Goal: Information Seeking & Learning: Learn about a topic

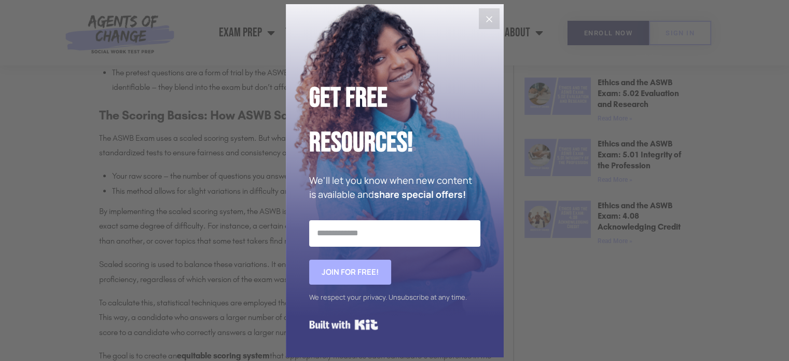
scroll to position [693, 0]
click at [486, 15] on icon "Close" at bounding box center [489, 19] width 12 height 12
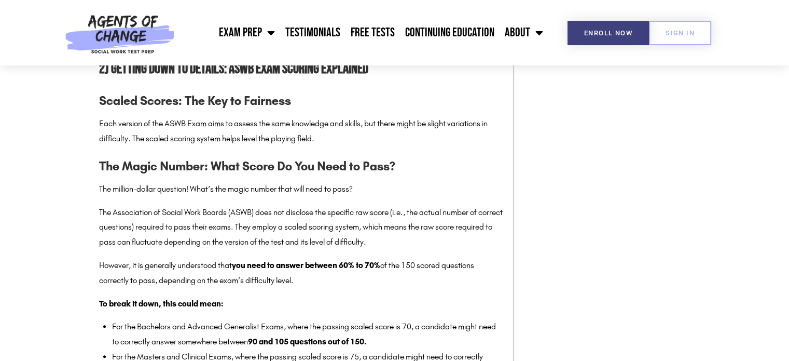
scroll to position [1023, 0]
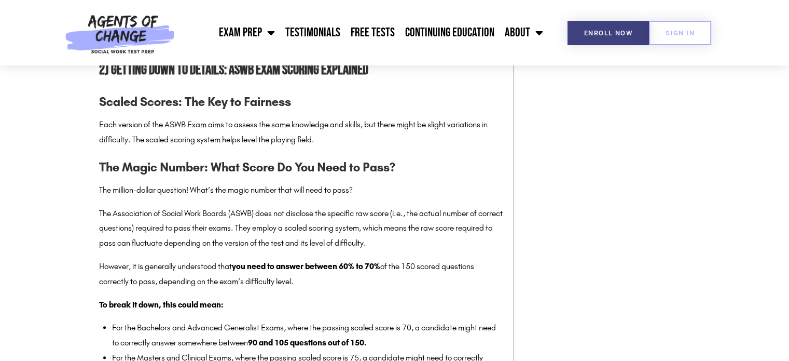
drag, startPoint x: 178, startPoint y: 199, endPoint x: 347, endPoint y: 294, distance: 193.1
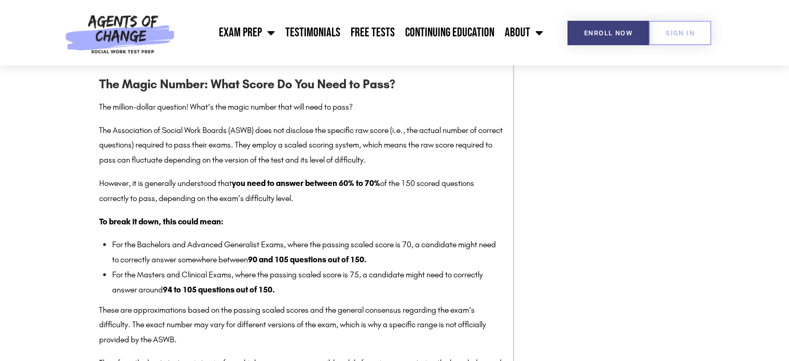
scroll to position [1107, 0]
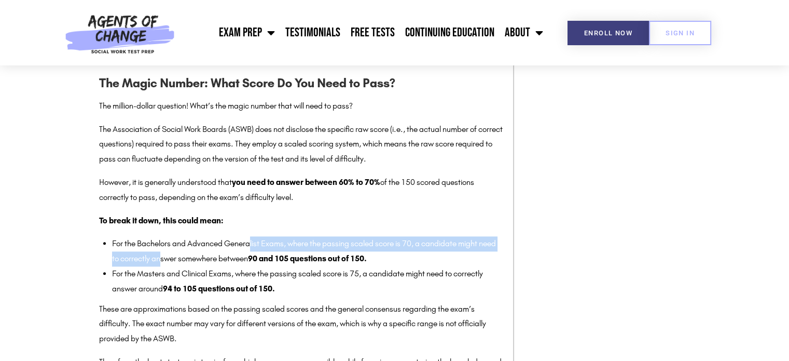
drag, startPoint x: 182, startPoint y: 273, endPoint x: 253, endPoint y: 259, distance: 72.0
click at [253, 259] on li "For the Bachelors and Advanced Generalist Exams, where the passing scaled score…" at bounding box center [307, 251] width 391 height 30
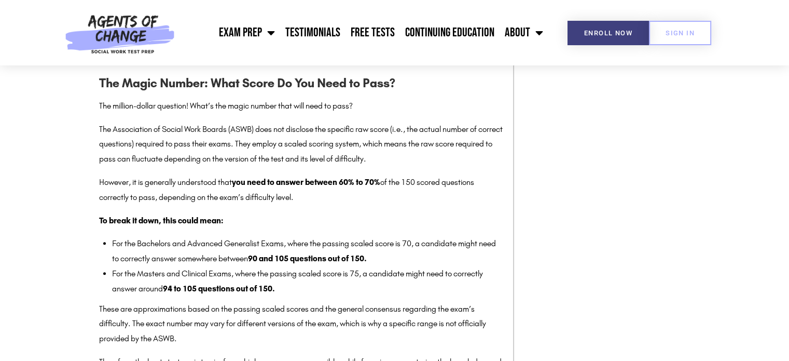
click at [207, 266] on li "For the Bachelors and Advanced Generalist Exams, where the passing scaled score…" at bounding box center [307, 251] width 391 height 30
drag, startPoint x: 139, startPoint y: 292, endPoint x: 303, endPoint y: 287, distance: 164.0
click at [303, 287] on li "For the Masters and Clinical Exams, where the passing scaled score is 75, a can…" at bounding box center [307, 281] width 391 height 30
click at [303, 296] on li "For the Masters and Clinical Exams, where the passing scaled score is 75, a can…" at bounding box center [307, 281] width 391 height 30
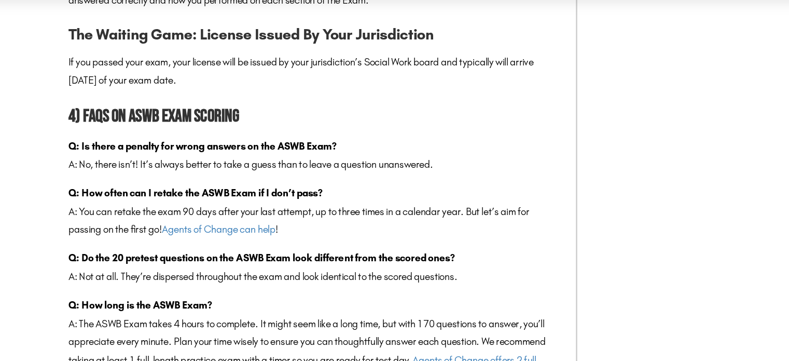
scroll to position [1517, 0]
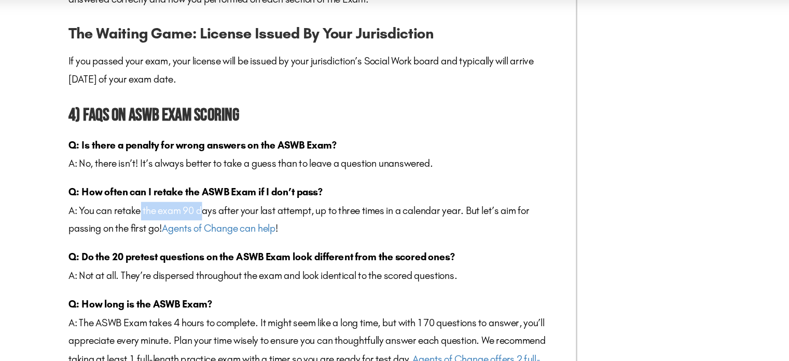
drag, startPoint x: 206, startPoint y: 256, endPoint x: 153, endPoint y: 255, distance: 52.9
click at [153, 255] on p "Q: How often can I retake the ASWB Exam if I don’t pass? A: You can retake the …" at bounding box center [301, 238] width 404 height 45
drag, startPoint x: 128, startPoint y: 289, endPoint x: 188, endPoint y: 288, distance: 60.2
click at [188, 281] on strong "Q: Do the 20 pretest questions on the ASWB Exam look different from the scored …" at bounding box center [256, 276] width 315 height 10
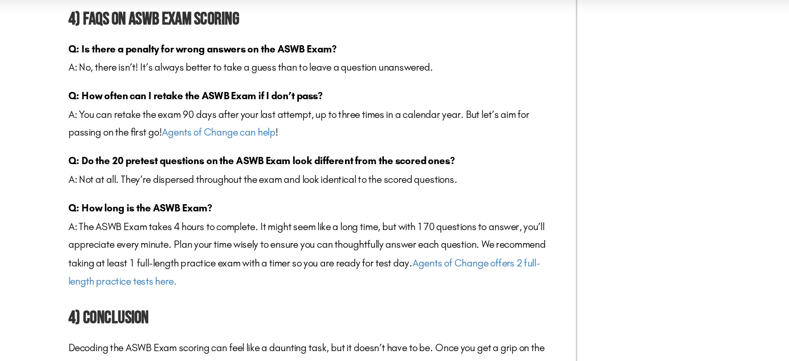
click at [172, 270] on p "Q: How long is the ASWB Exam? A: The ASWB Exam takes 4 hours to complete. It mi…" at bounding box center [301, 266] width 404 height 75
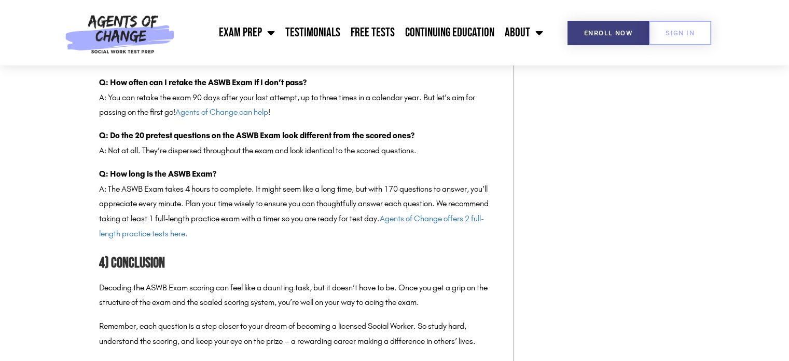
scroll to position [1654, 0]
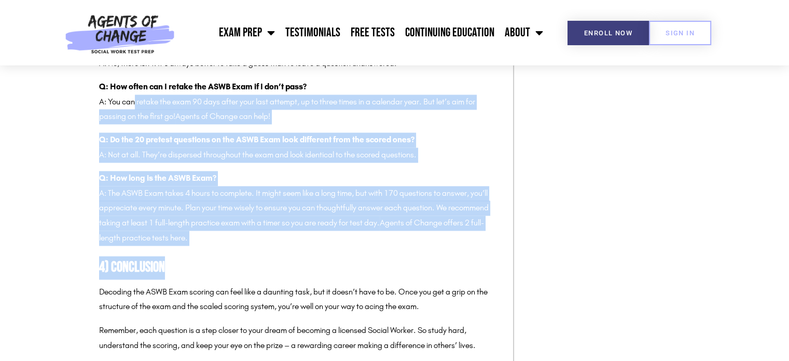
drag, startPoint x: 131, startPoint y: 115, endPoint x: 353, endPoint y: 262, distance: 265.9
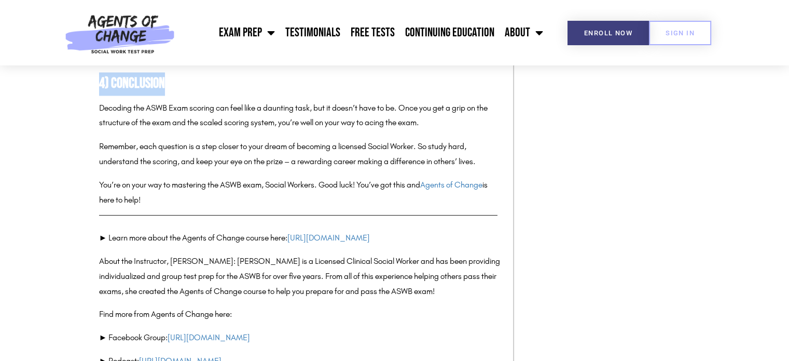
scroll to position [1846, 0]
